Goal: Information Seeking & Learning: Learn about a topic

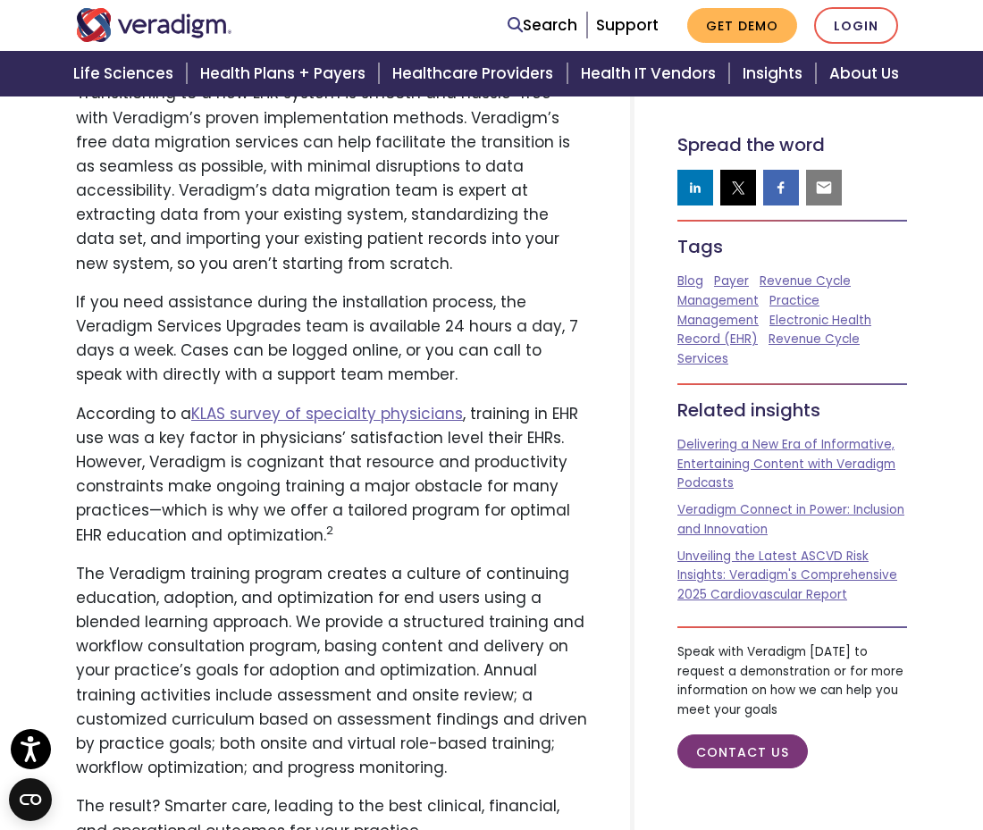
scroll to position [4427, 0]
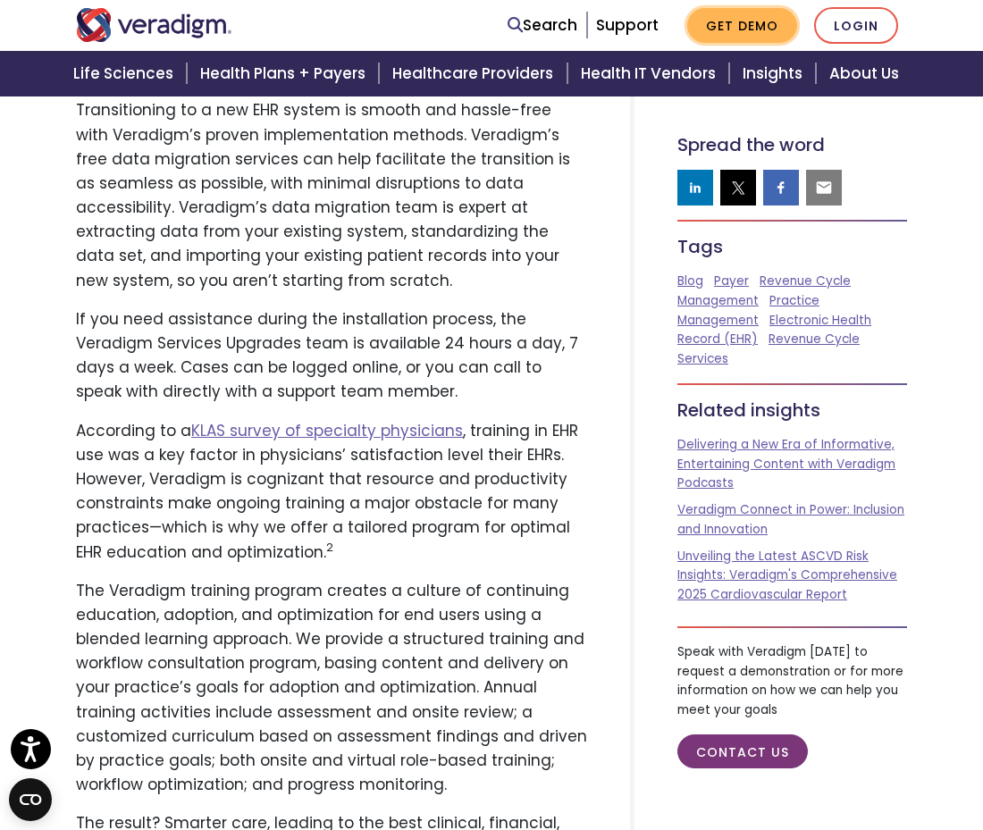
click at [722, 29] on link "Get Demo" at bounding box center [742, 25] width 110 height 35
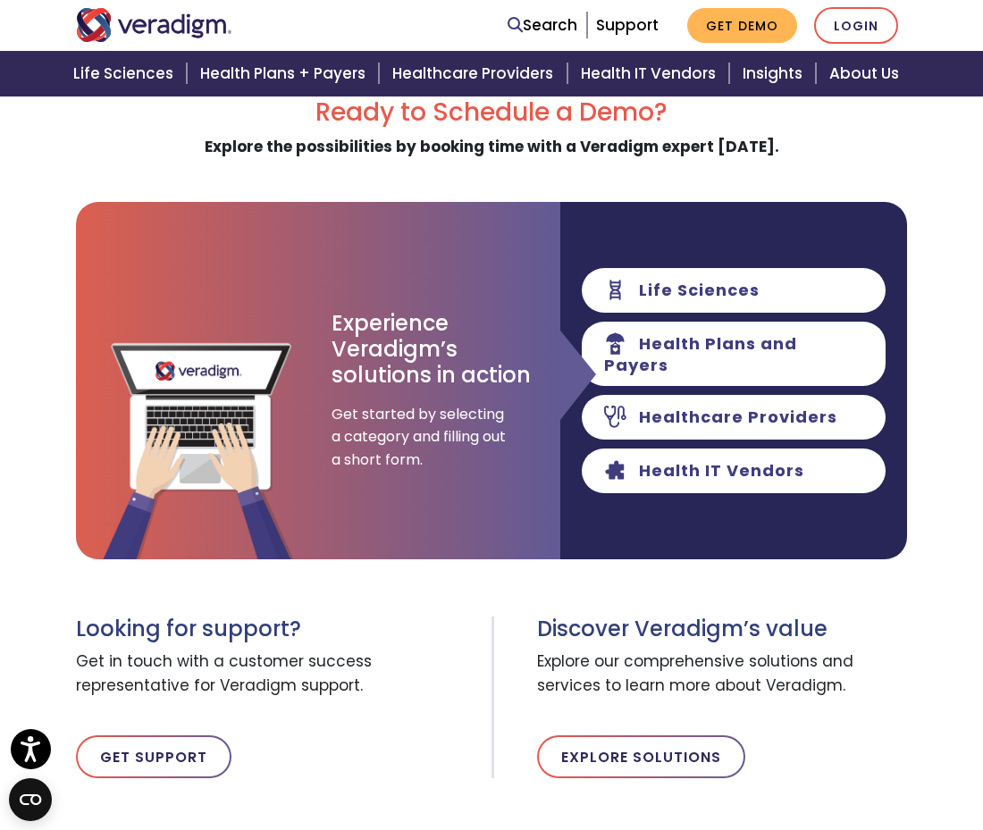
scroll to position [123, 0]
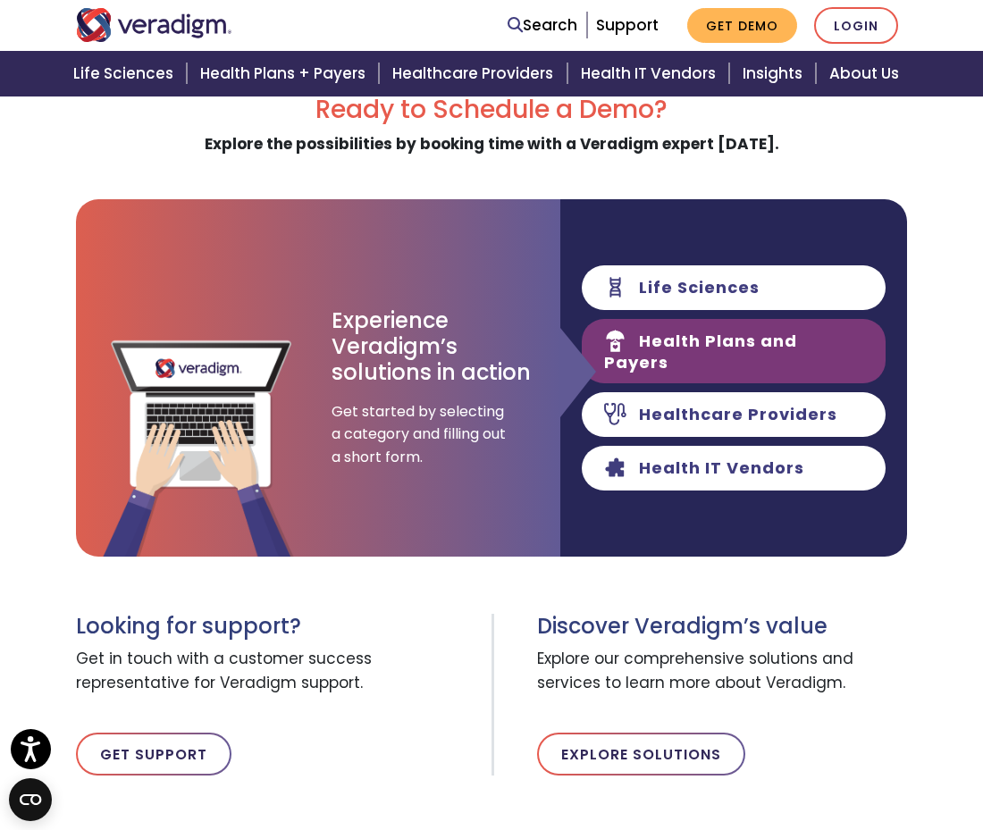
click at [698, 350] on link "Health Plans and Payers" at bounding box center [734, 351] width 304 height 64
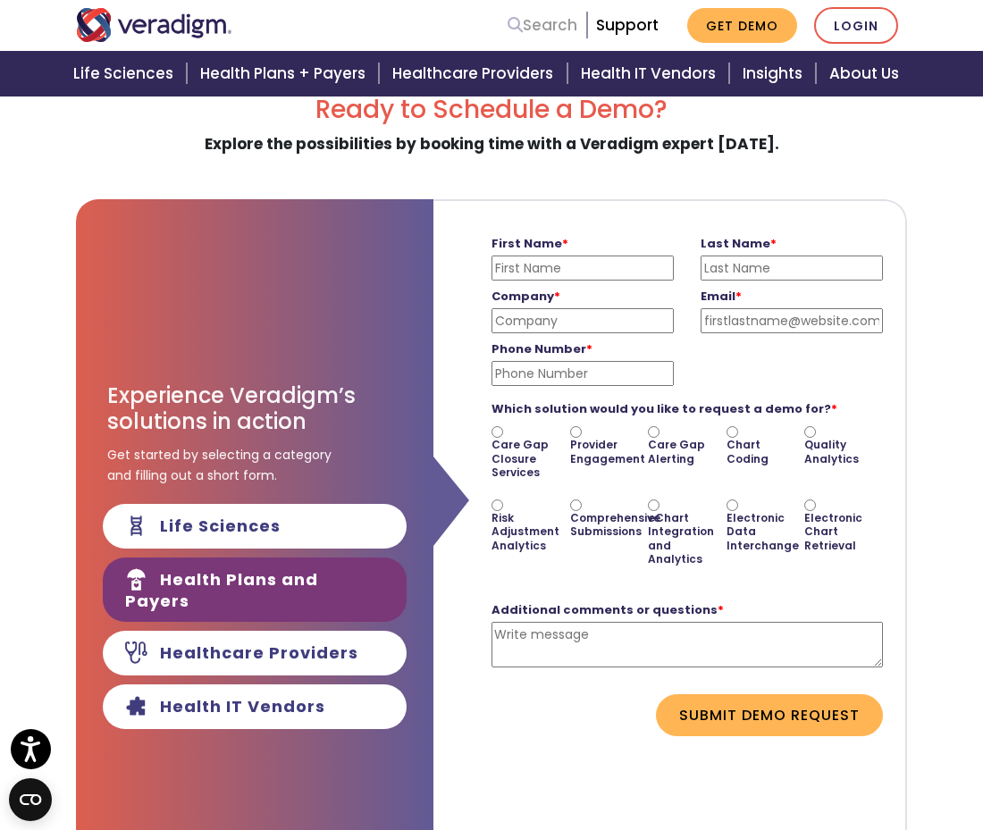
click at [548, 23] on link "Search" at bounding box center [542, 25] width 70 height 24
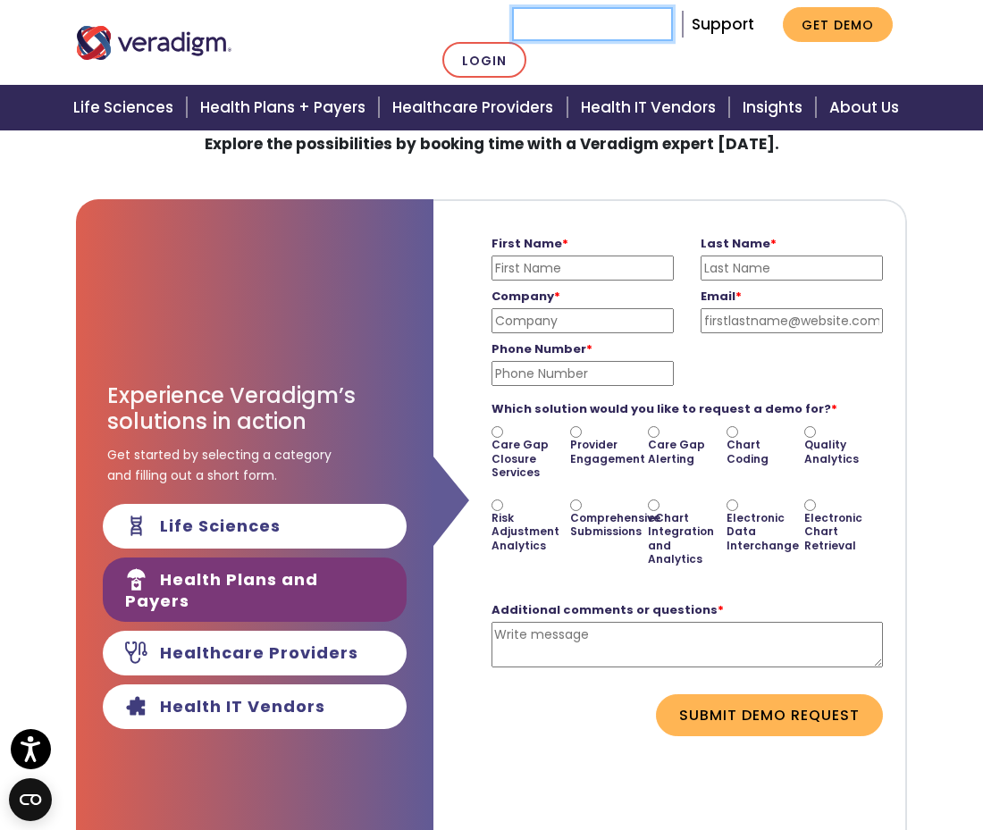
click at [531, 22] on input "Search" at bounding box center [592, 24] width 161 height 34
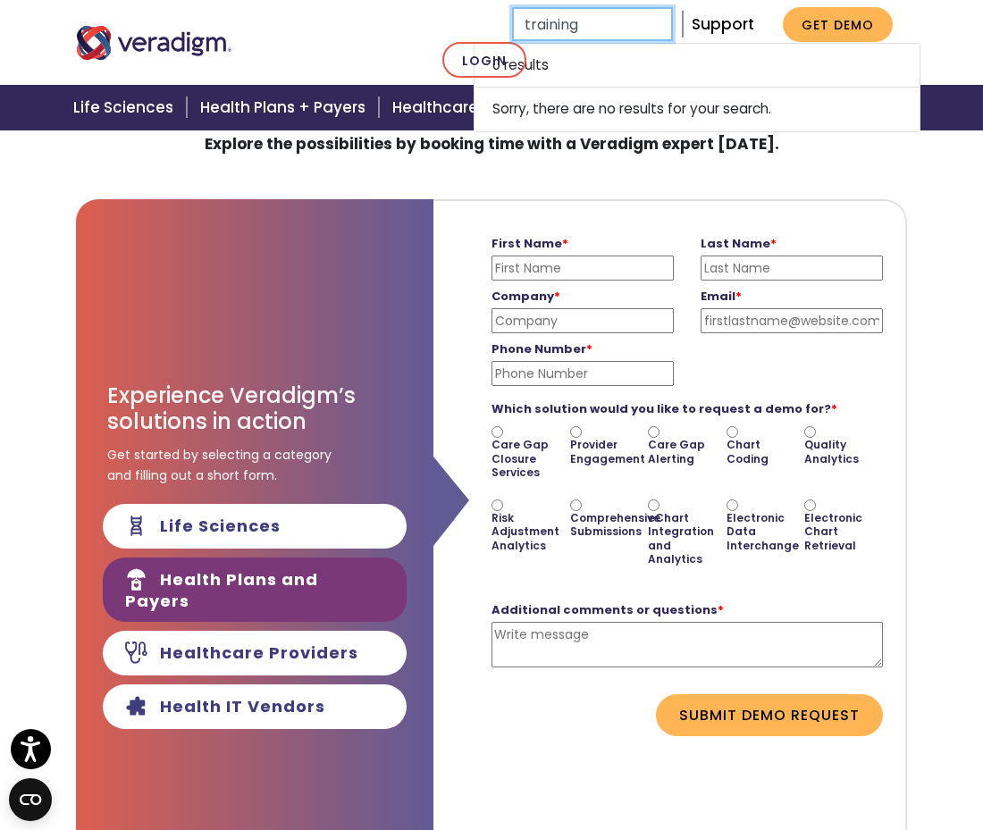
type input "training"
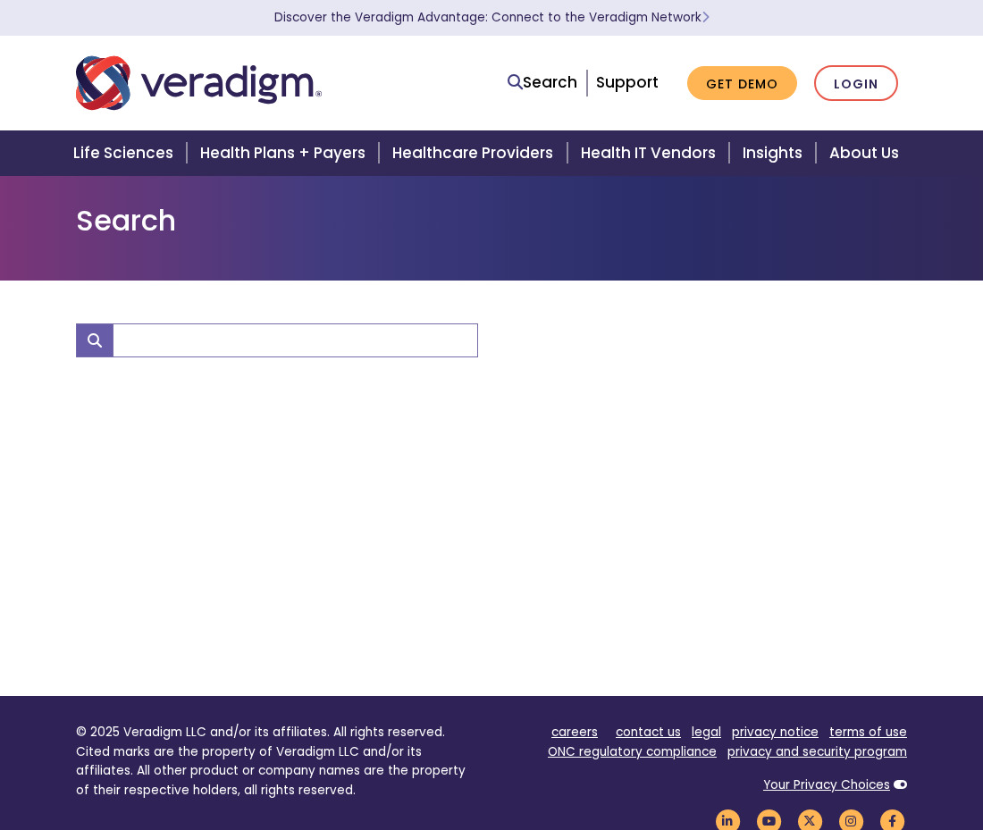
type input "training"
